Goal: Task Accomplishment & Management: Complete application form

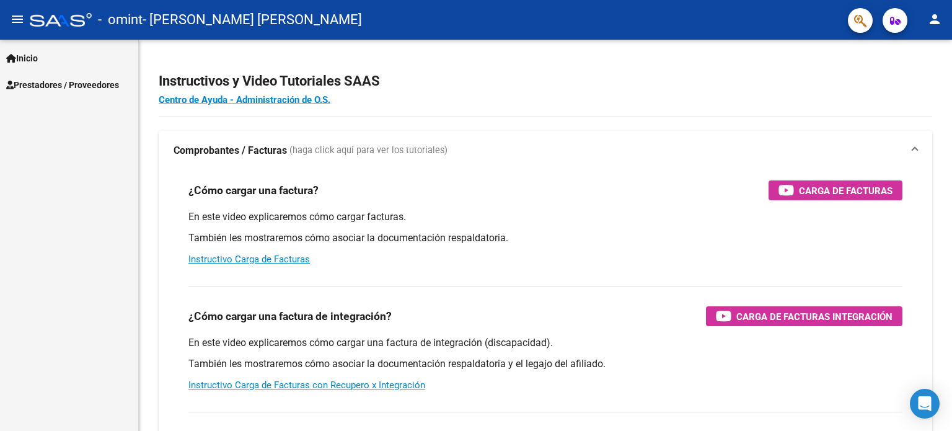
click at [42, 86] on span "Prestadores / Proveedores" at bounding box center [62, 85] width 113 height 14
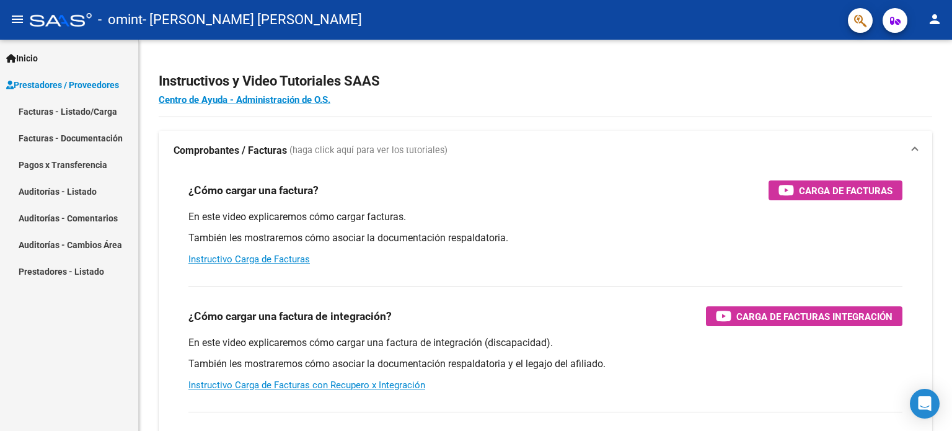
click at [68, 115] on link "Facturas - Listado/Carga" at bounding box center [69, 111] width 138 height 27
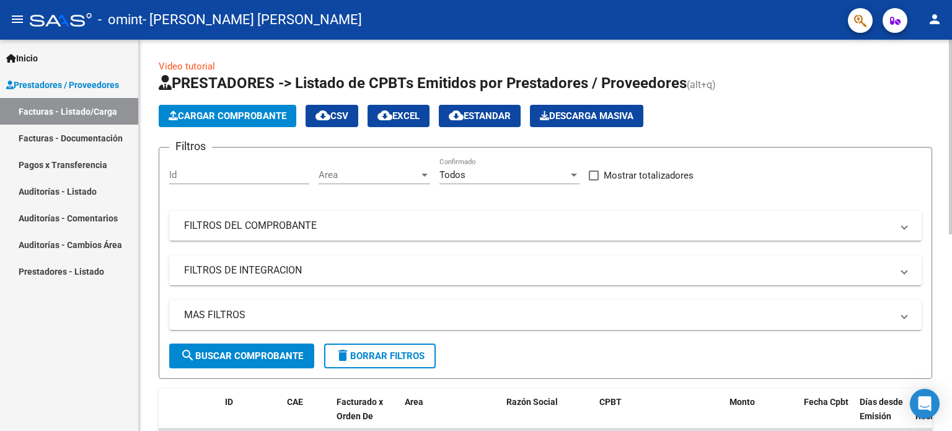
click at [212, 115] on span "Cargar Comprobante" at bounding box center [228, 115] width 118 height 11
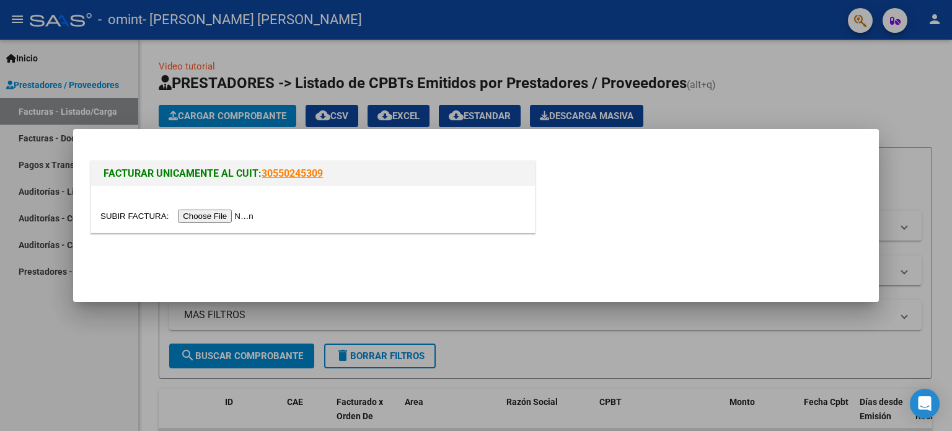
click at [242, 217] on input "file" at bounding box center [178, 216] width 157 height 13
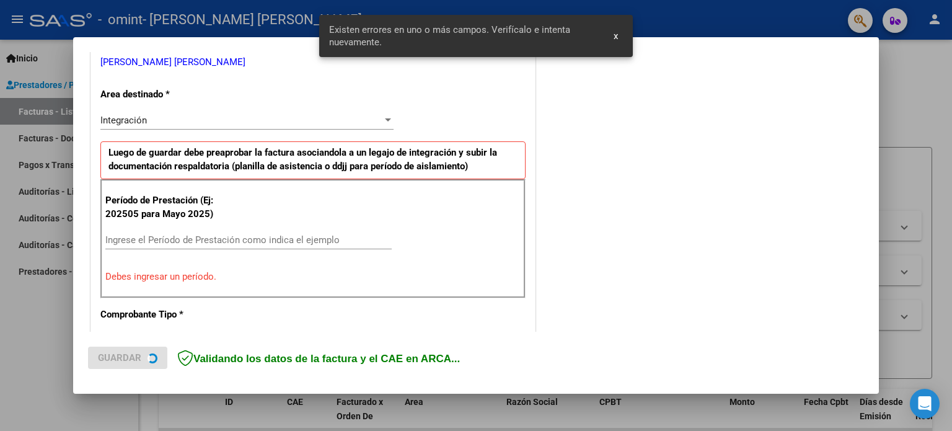
scroll to position [267, 0]
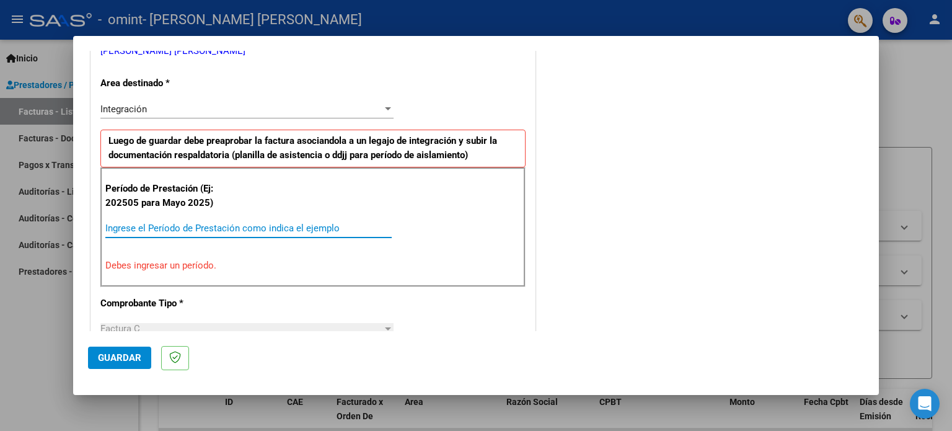
click at [197, 228] on input "Ingrese el Período de Prestación como indica el ejemplo" at bounding box center [248, 228] width 286 height 11
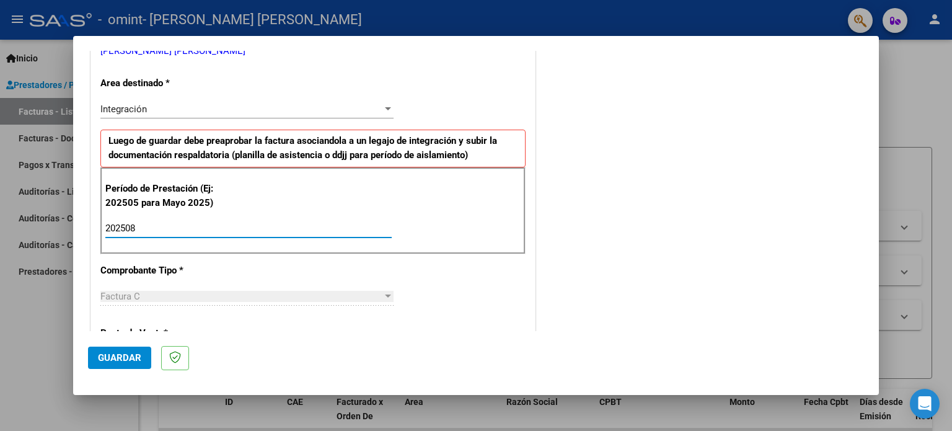
type input "202508"
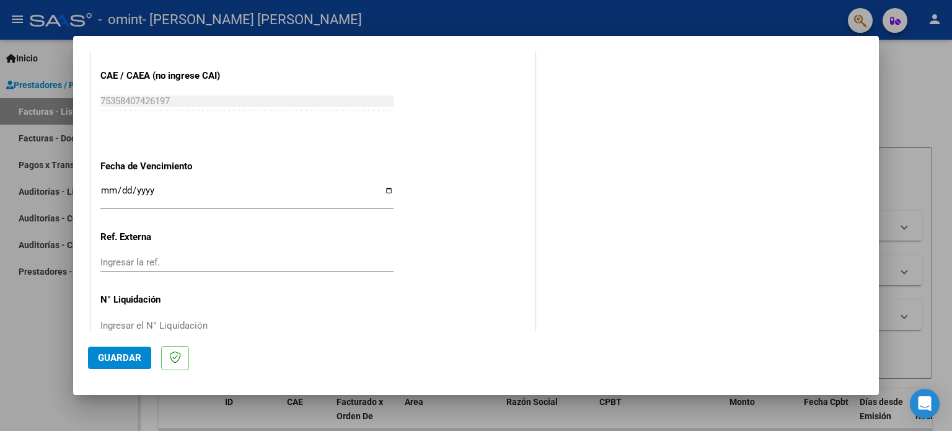
scroll to position [809, 0]
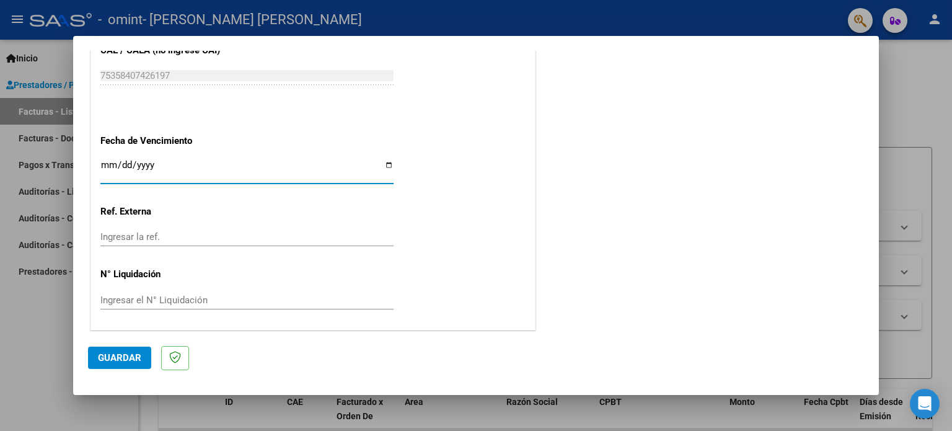
click at [382, 163] on input "Ingresar la fecha" at bounding box center [246, 170] width 293 height 20
type input "[DATE]"
click at [133, 355] on span "Guardar" at bounding box center [119, 357] width 43 height 11
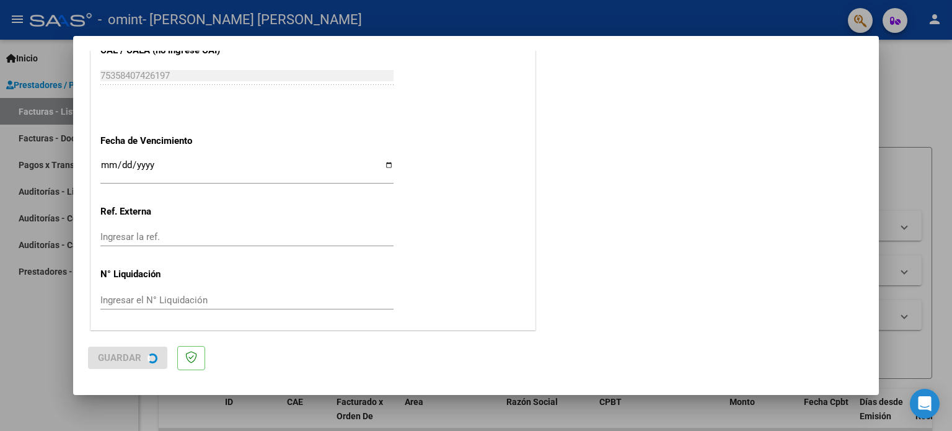
scroll to position [0, 0]
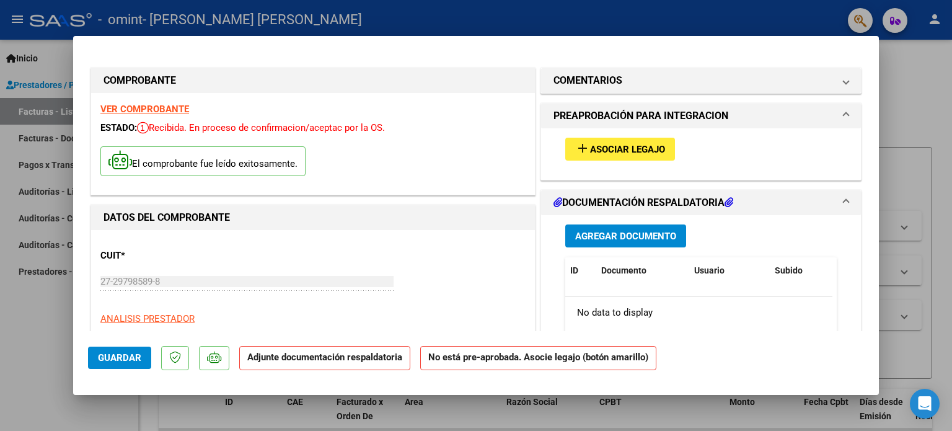
click at [654, 236] on span "Agregar Documento" at bounding box center [625, 236] width 101 height 11
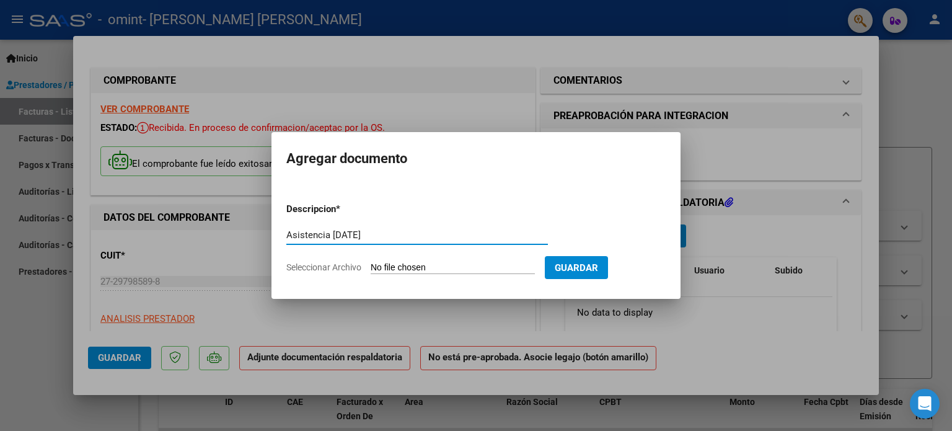
type input "Asistencia [DATE]"
click at [410, 260] on form "Descripcion * Asistencia [DATE] Escriba aquí una descripcion Seleccionar Archiv…" at bounding box center [475, 238] width 379 height 91
click at [351, 270] on span "Seleccionar Archivo" at bounding box center [323, 267] width 75 height 10
click at [371, 270] on input "Seleccionar Archivo" at bounding box center [453, 268] width 164 height 12
type input "C:\fakepath\asistencia [PERSON_NAME].pdf"
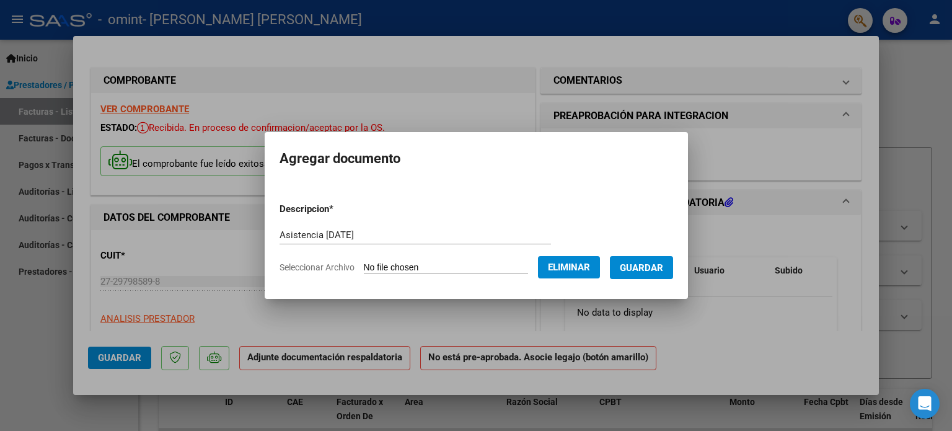
click at [663, 267] on span "Guardar" at bounding box center [641, 267] width 43 height 11
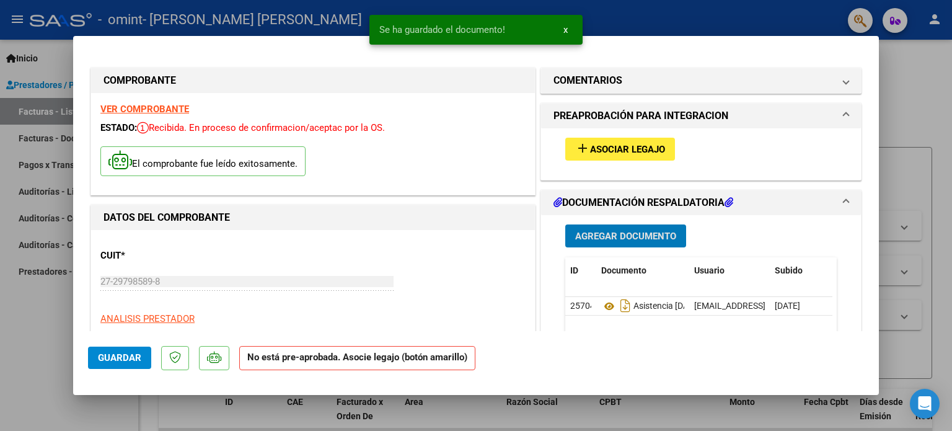
click at [647, 145] on span "Asociar Legajo" at bounding box center [627, 149] width 75 height 11
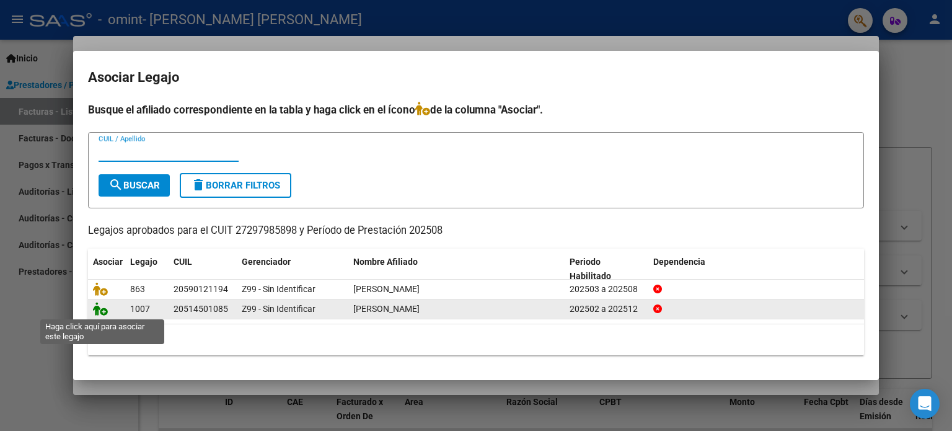
click at [102, 307] on icon at bounding box center [100, 309] width 15 height 14
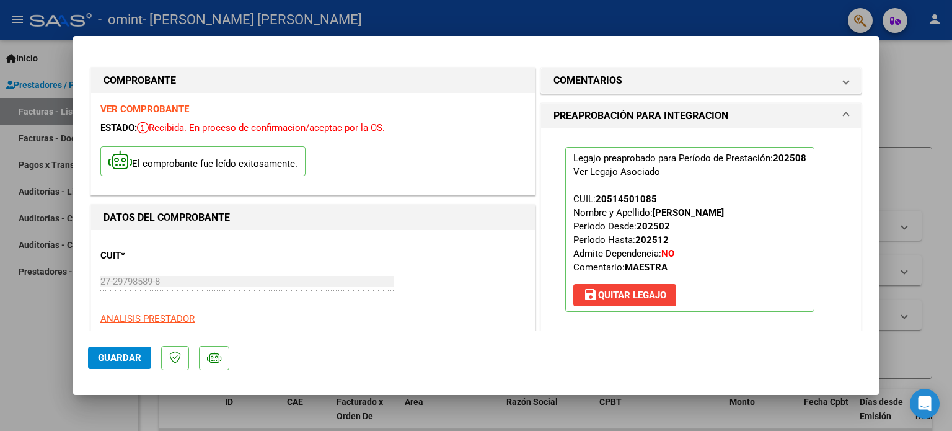
click at [123, 358] on span "Guardar" at bounding box center [119, 357] width 43 height 11
click at [114, 364] on button "Guardar" at bounding box center [119, 358] width 63 height 22
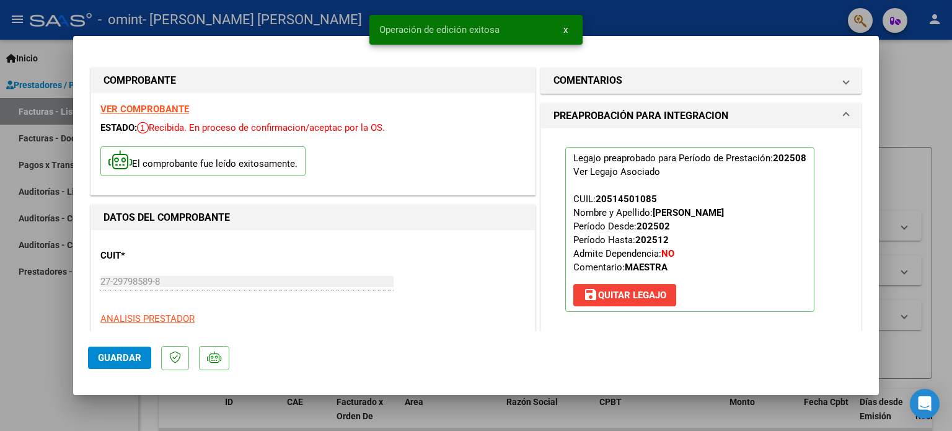
click at [901, 111] on div at bounding box center [476, 215] width 952 height 431
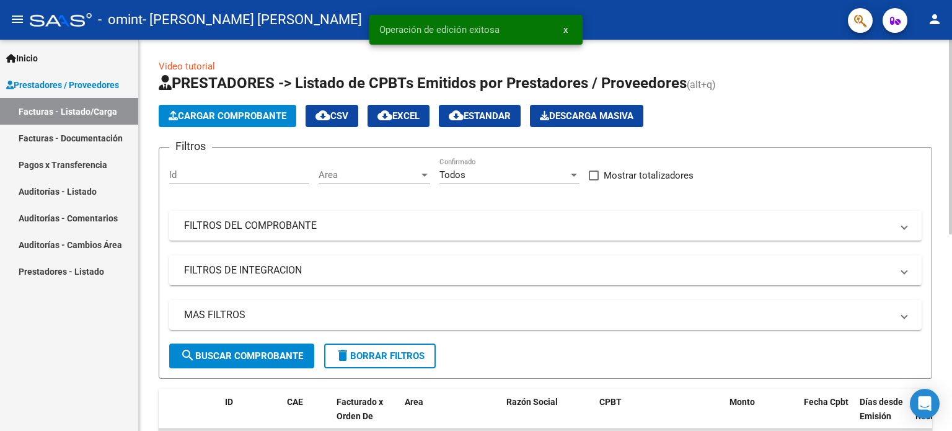
click at [260, 118] on span "Cargar Comprobante" at bounding box center [228, 115] width 118 height 11
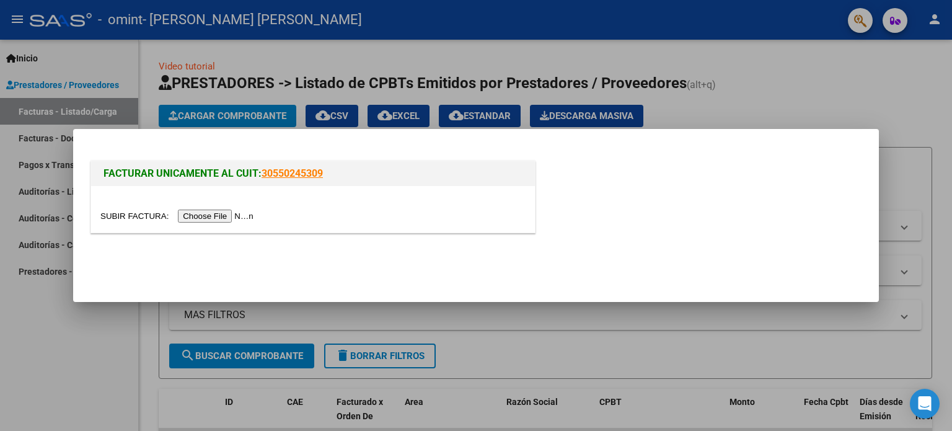
click at [226, 215] on input "file" at bounding box center [178, 216] width 157 height 13
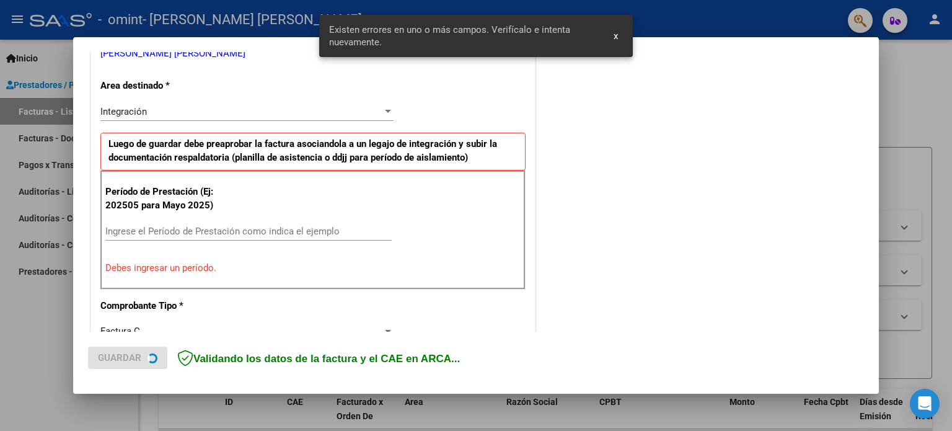
scroll to position [267, 0]
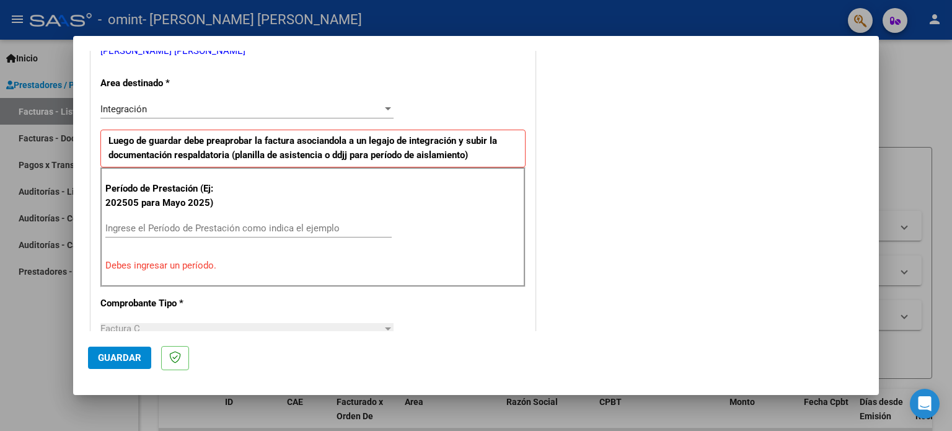
click at [122, 227] on input "Ingrese el Período de Prestación como indica el ejemplo" at bounding box center [248, 228] width 286 height 11
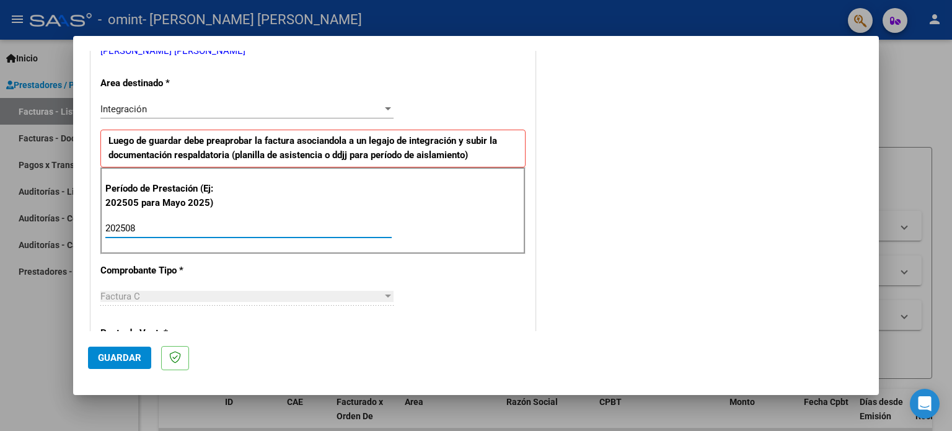
type input "202508"
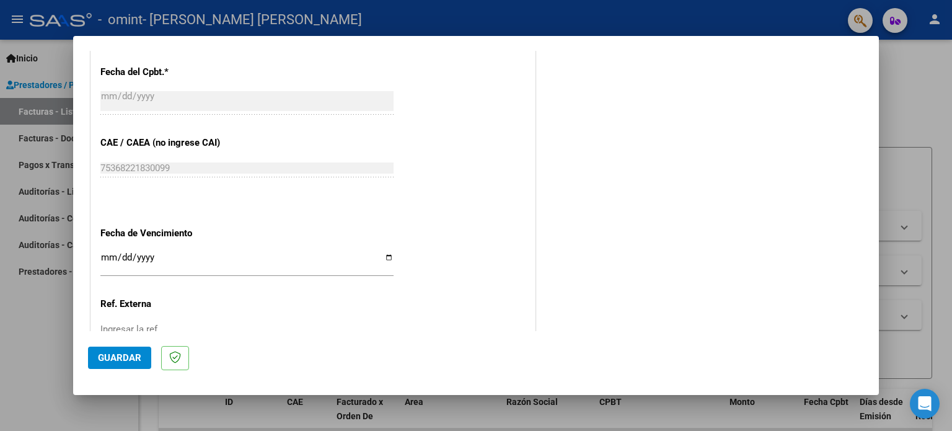
scroll to position [725, 0]
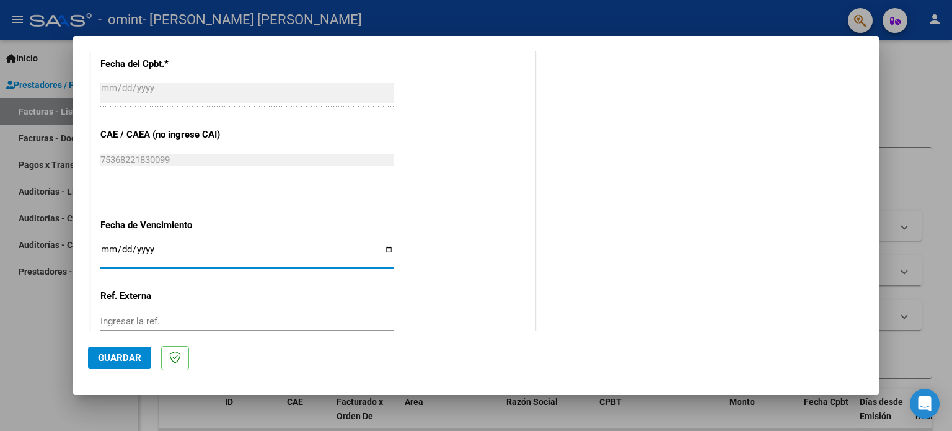
click at [382, 246] on input "Ingresar la fecha" at bounding box center [246, 254] width 293 height 20
type input "[DATE]"
click at [121, 358] on span "Guardar" at bounding box center [119, 357] width 43 height 11
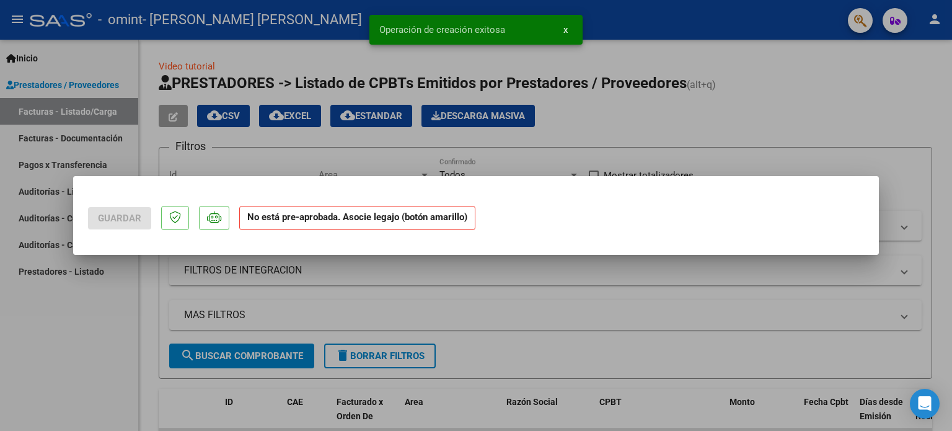
scroll to position [0, 0]
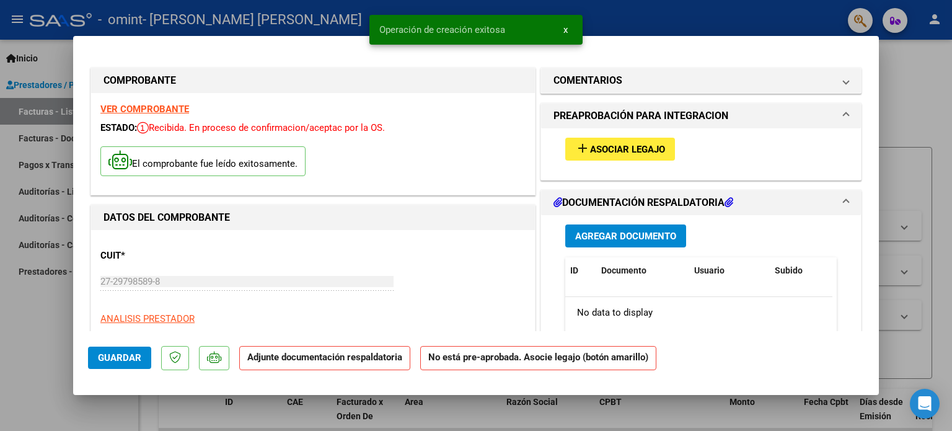
click at [623, 235] on span "Agregar Documento" at bounding box center [625, 236] width 101 height 11
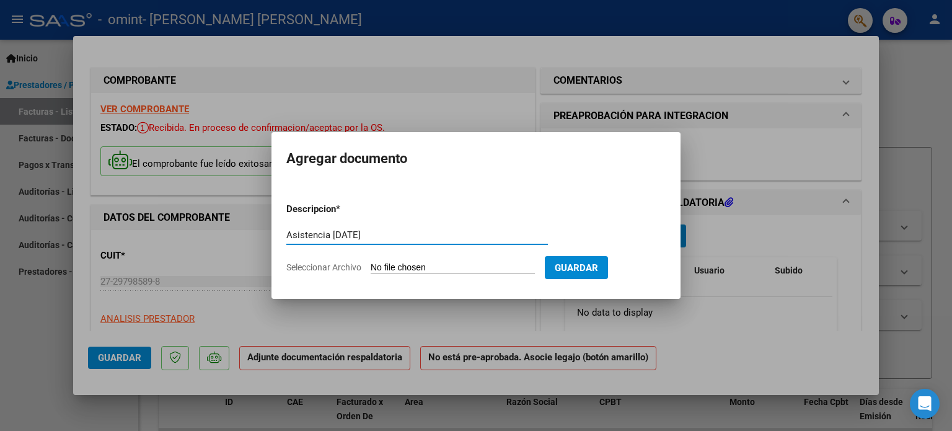
type input "Asistencia [DATE]"
click at [427, 263] on input "Seleccionar Archivo" at bounding box center [453, 268] width 164 height 12
type input "C:\fakepath\asistencia [PERSON_NAME].pdf"
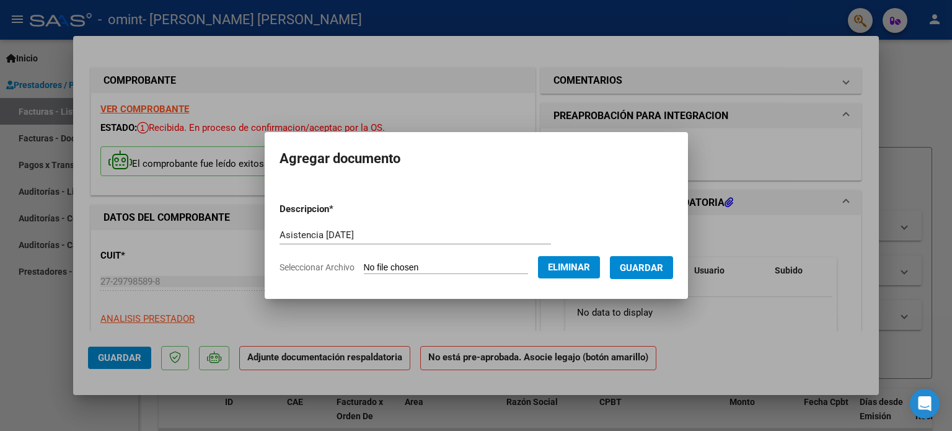
click at [660, 262] on span "Guardar" at bounding box center [641, 267] width 43 height 11
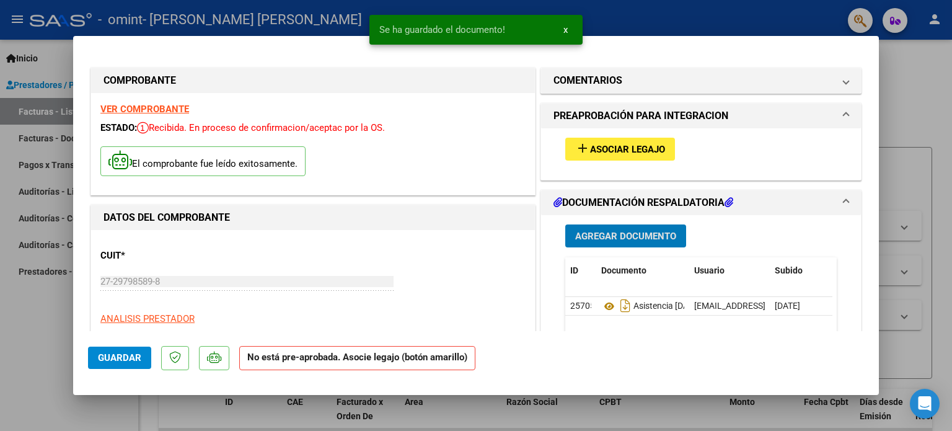
click at [626, 151] on span "Asociar Legajo" at bounding box center [627, 149] width 75 height 11
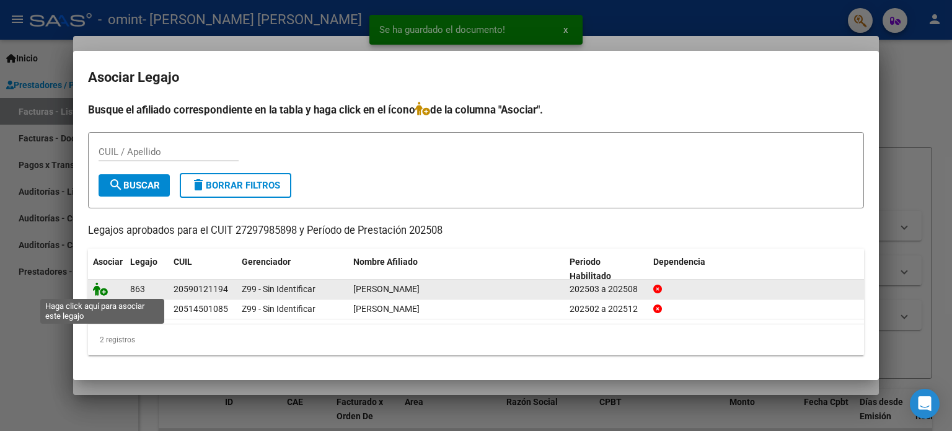
click at [102, 293] on icon at bounding box center [100, 289] width 15 height 14
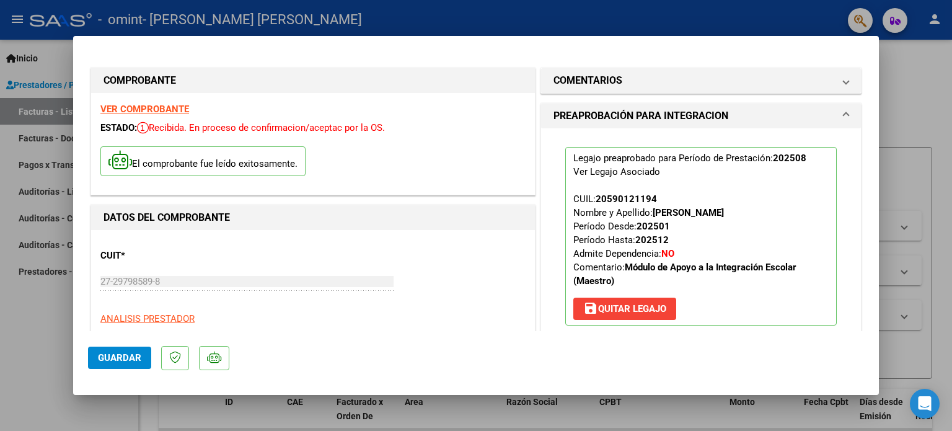
click at [125, 357] on span "Guardar" at bounding box center [119, 357] width 43 height 11
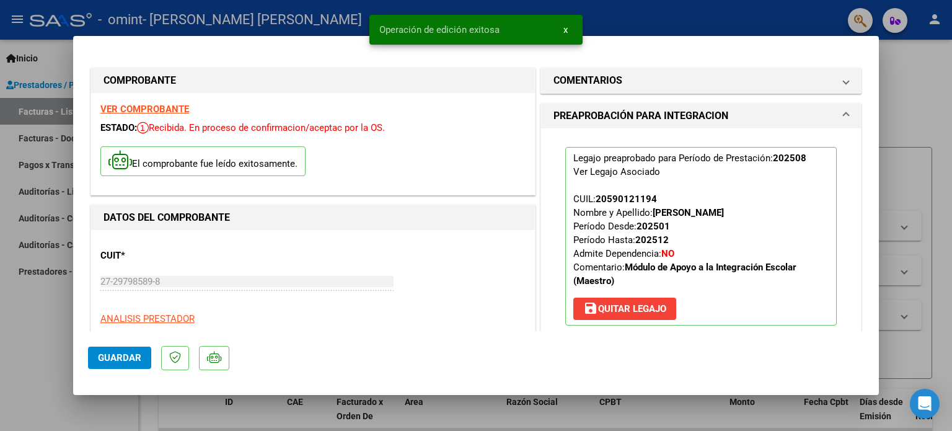
click at [929, 79] on div at bounding box center [476, 215] width 952 height 431
